Goal: Transaction & Acquisition: Book appointment/travel/reservation

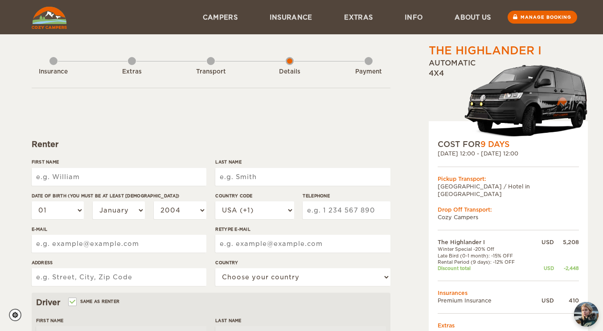
click at [84, 181] on input "First Name" at bounding box center [119, 177] width 175 height 18
type input "[PERSON_NAME]"
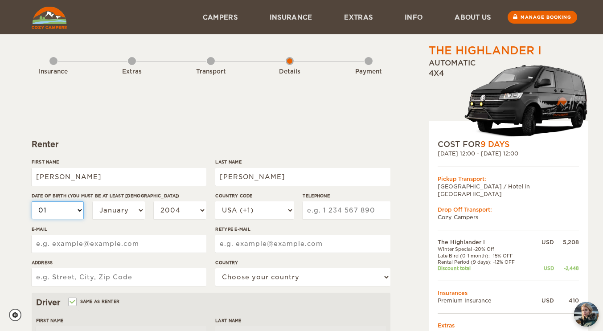
select select "02"
select select "2003"
select select "2002"
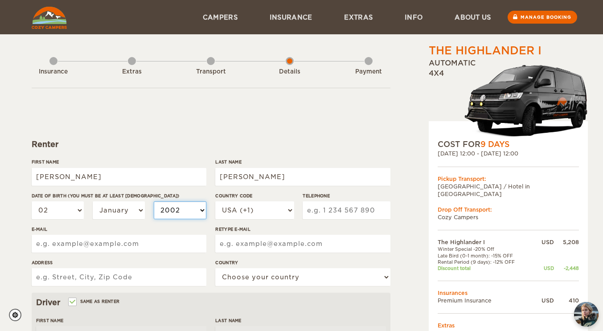
select select "2002"
select select "2001"
select select "2000"
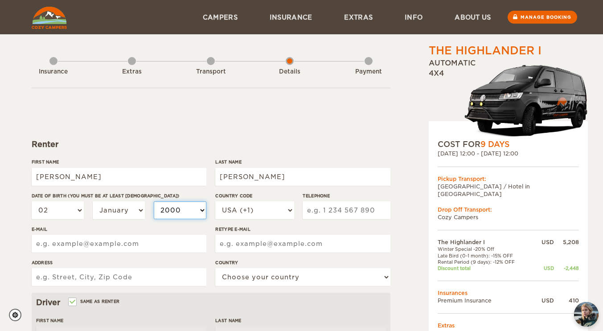
select select "1999"
select select "1998"
select select "1997"
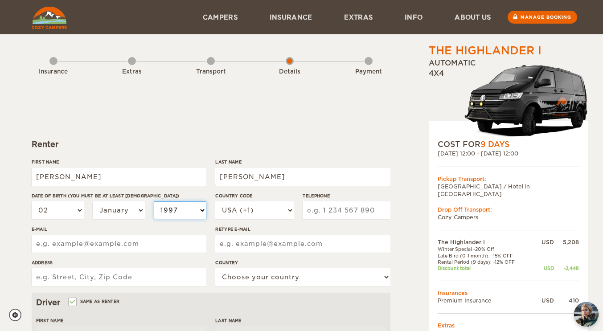
select select "1997"
select select "1996"
select select "1995"
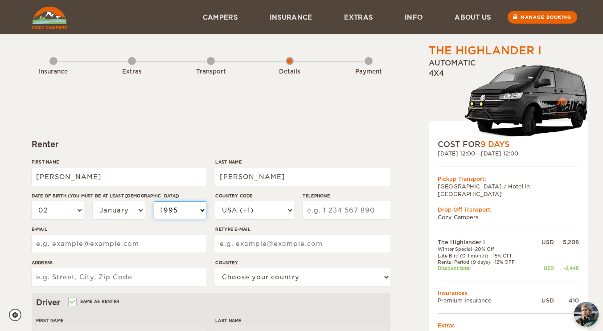
select select "1994"
select select "1993"
select select "1992"
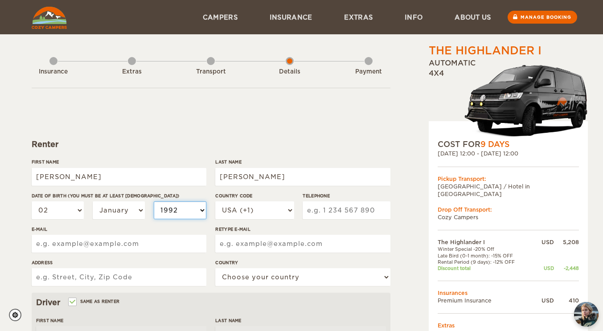
select select "1992"
select select "1991"
select select "1990"
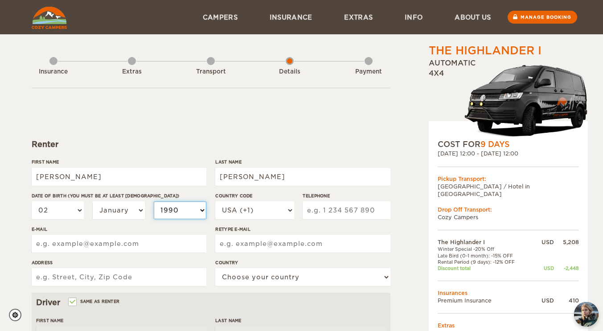
select select "1989"
select select "1988"
select select "1987"
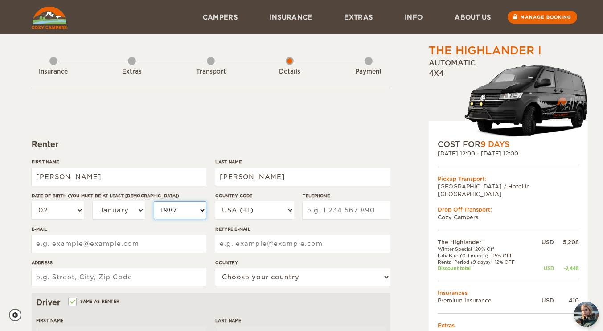
select select "1987"
select select "1986"
select select "1985"
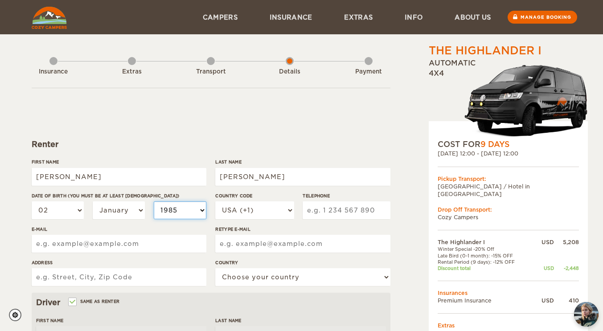
select select "1984"
select select "1983"
select select "1982"
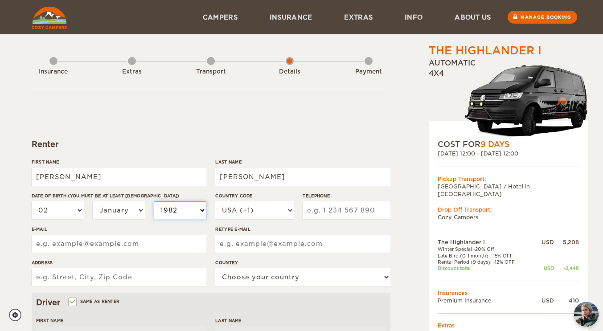
select select "1982"
select select "1981"
select select "1980"
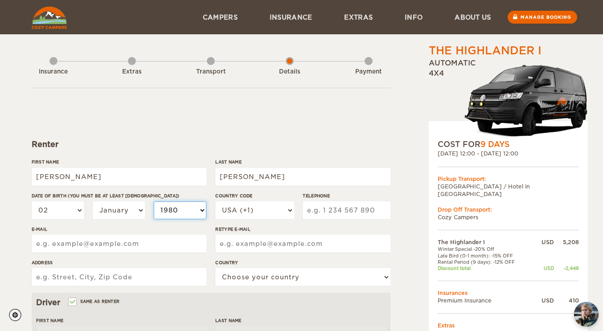
select select "1979"
type input "2679796233"
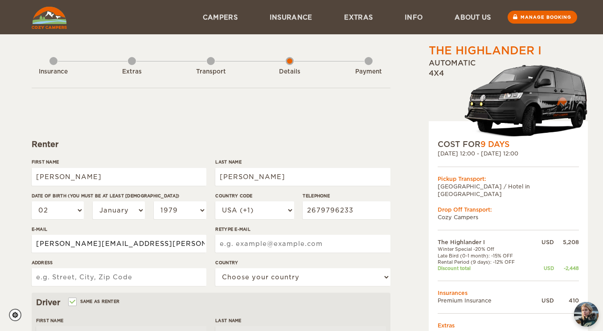
type input "[PERSON_NAME][EMAIL_ADDRESS][PERSON_NAME][DOMAIN_NAME]"
type input "[STREET_ADDRESS][PERSON_NAME]"
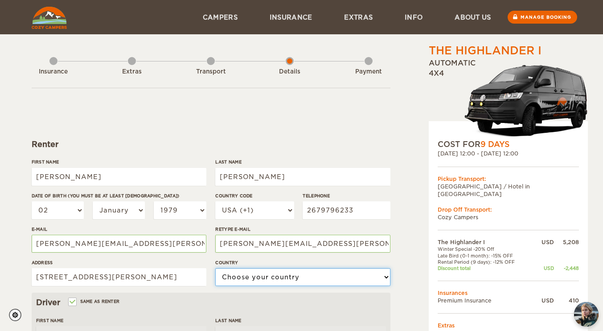
select select "222"
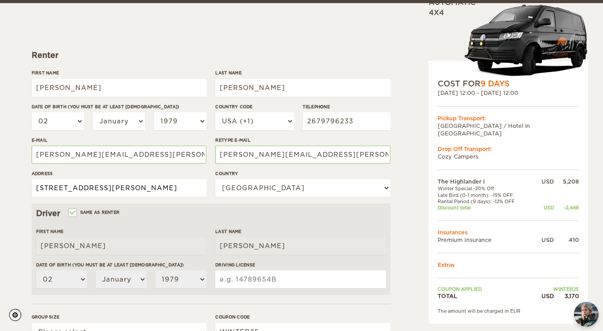
scroll to position [134, 0]
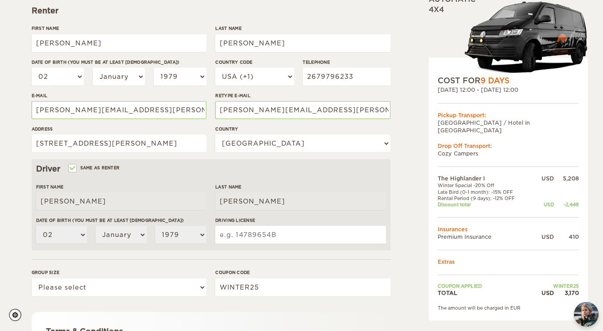
click at [285, 237] on input "Driving License" at bounding box center [300, 235] width 170 height 18
click at [282, 234] on input "Driving License" at bounding box center [300, 235] width 170 height 18
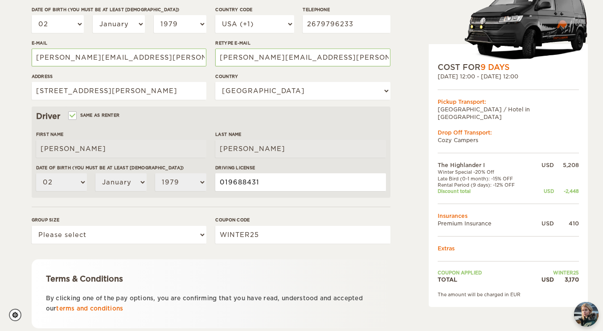
scroll to position [223, 0]
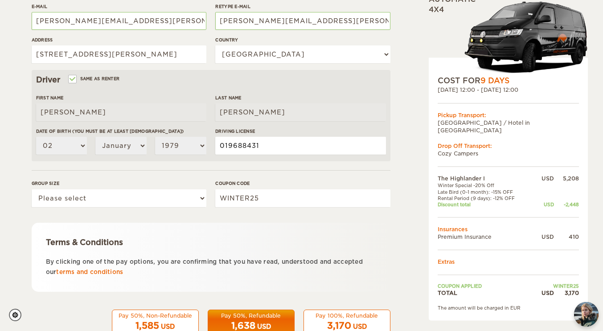
type input "019688431"
click at [180, 196] on select "Please select 1 2" at bounding box center [119, 198] width 175 height 18
select select "2"
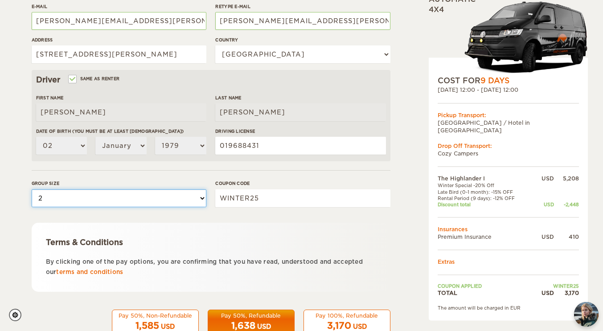
click at [32, 189] on select "Please select 1 2" at bounding box center [119, 198] width 175 height 18
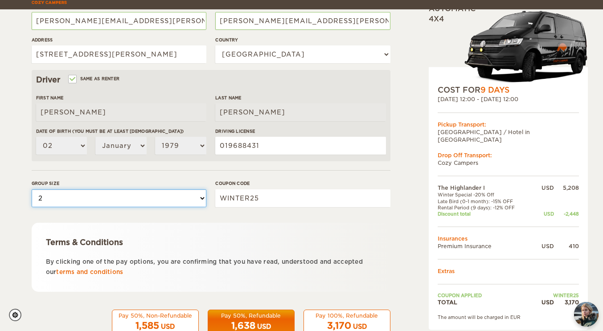
scroll to position [249, 0]
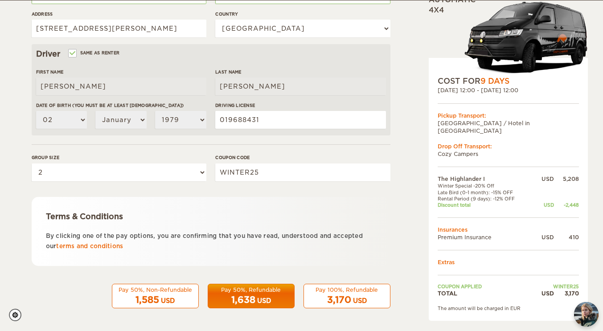
click at [358, 305] on div "3,170 USD" at bounding box center [346, 300] width 75 height 13
click at [344, 296] on span "3,170" at bounding box center [339, 299] width 24 height 11
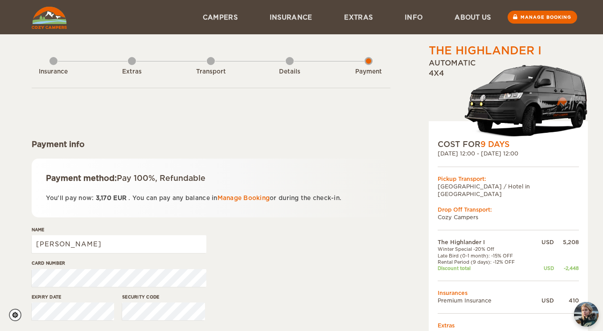
click at [117, 196] on span "EUR" at bounding box center [119, 198] width 13 height 7
click at [179, 222] on form "Payment info Payment method: Pay 100%, Refundable You'll pay now: 3,170 EUR . Y…" at bounding box center [211, 231] width 359 height 286
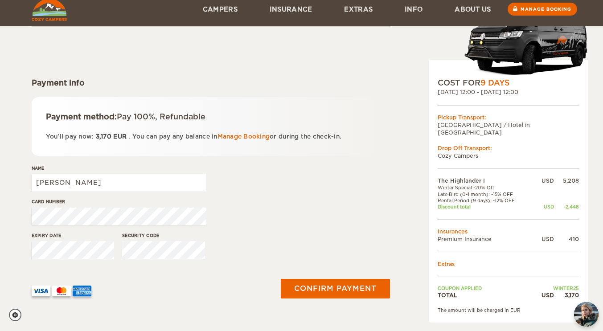
scroll to position [89, 0]
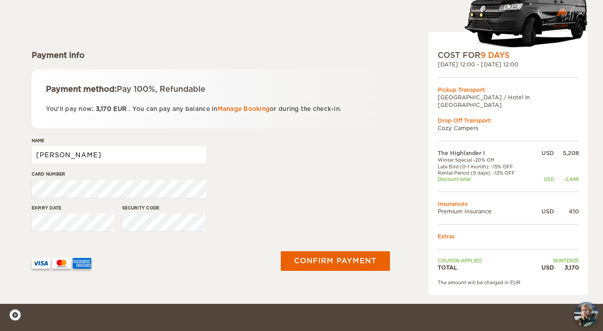
click at [104, 156] on input "Daniel" at bounding box center [119, 155] width 175 height 18
type input "Daniel Carlin"
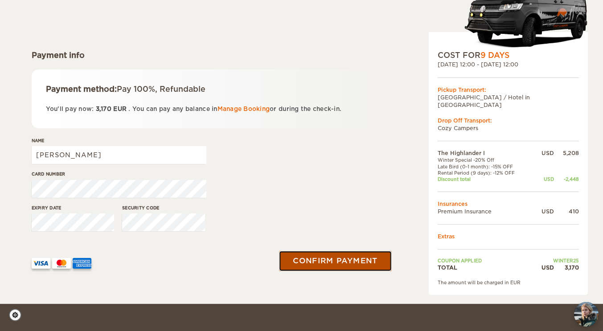
click at [330, 262] on button "Confirm payment" at bounding box center [335, 261] width 112 height 20
